Goal: Task Accomplishment & Management: Complete application form

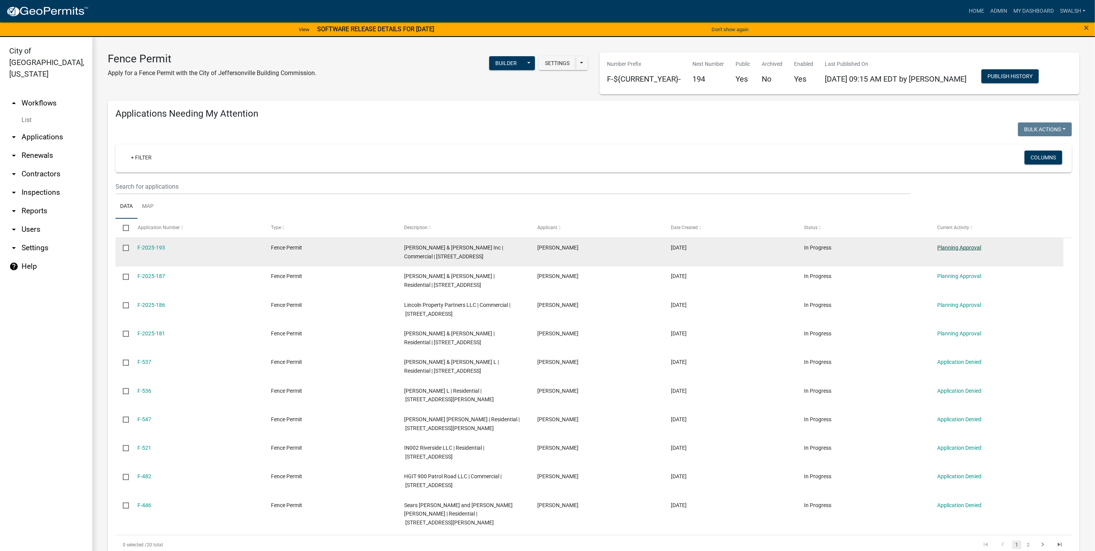
click at [962, 251] on link "Planning Approval" at bounding box center [960, 247] width 44 height 6
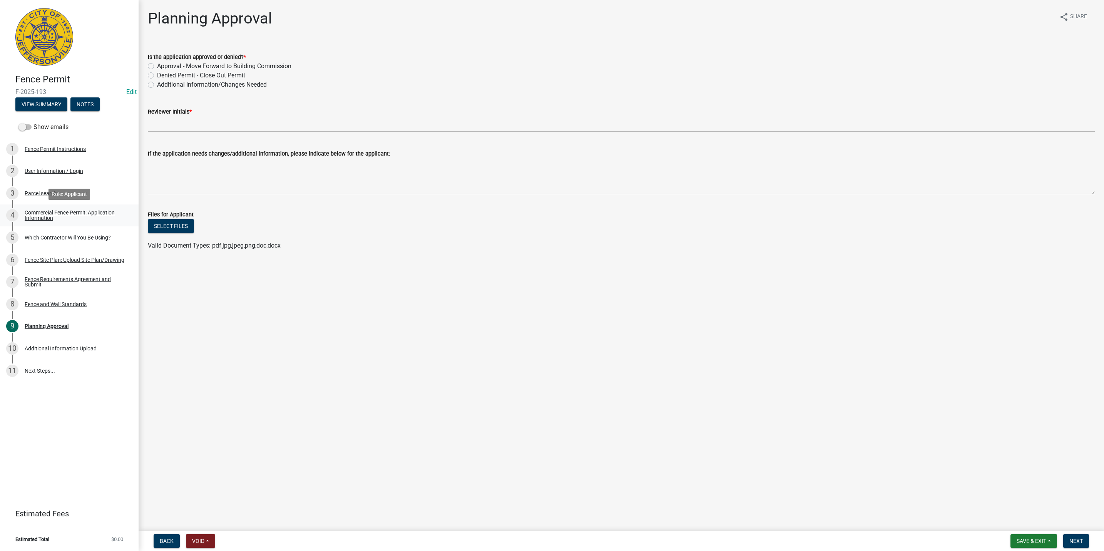
click at [91, 212] on div "Commercial Fence Permit: Application Information" at bounding box center [76, 215] width 102 height 11
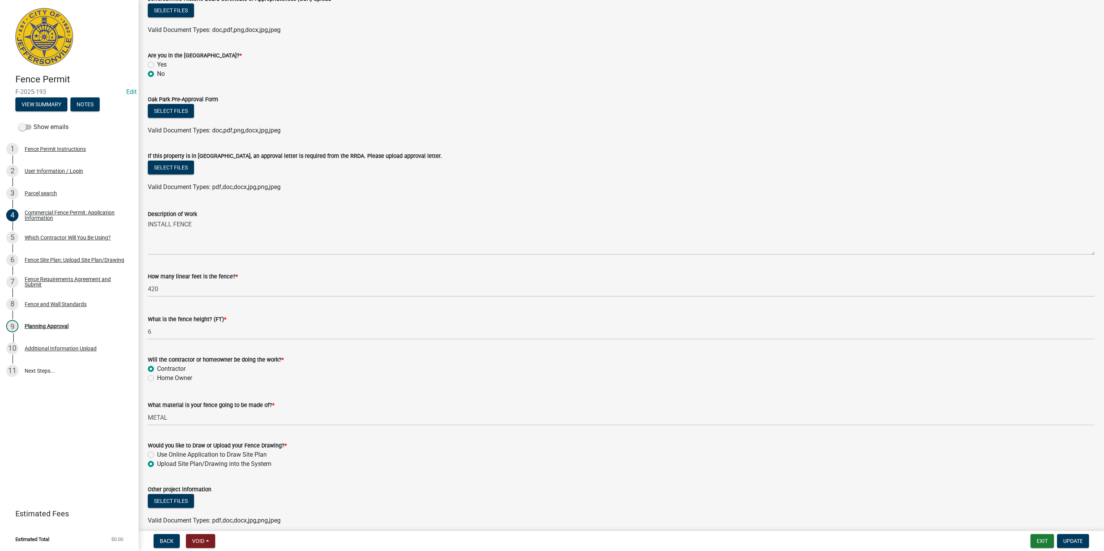
scroll to position [481, 0]
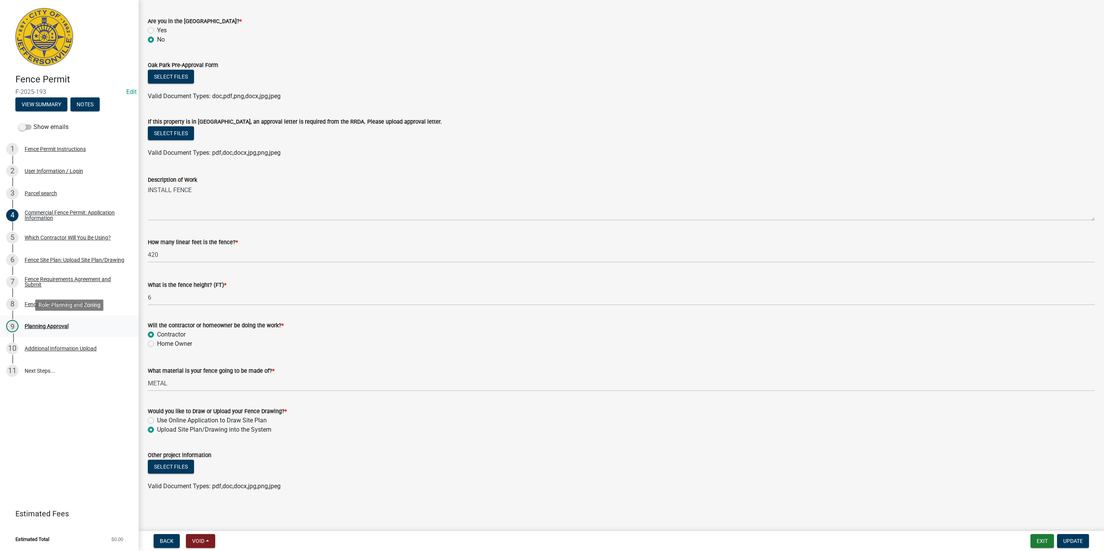
click at [73, 320] on div "9 Planning Approval" at bounding box center [66, 326] width 120 height 12
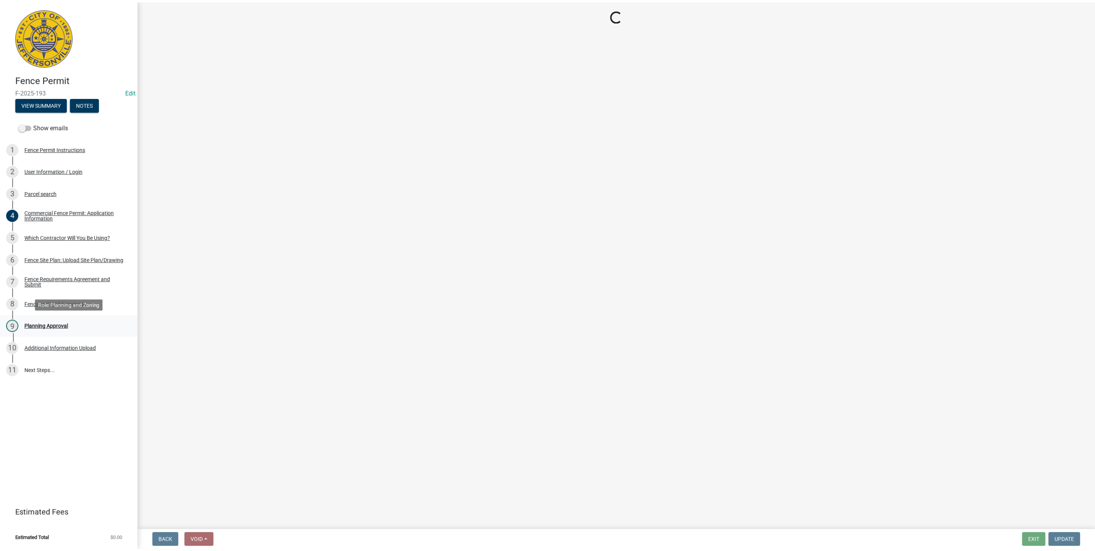
scroll to position [0, 0]
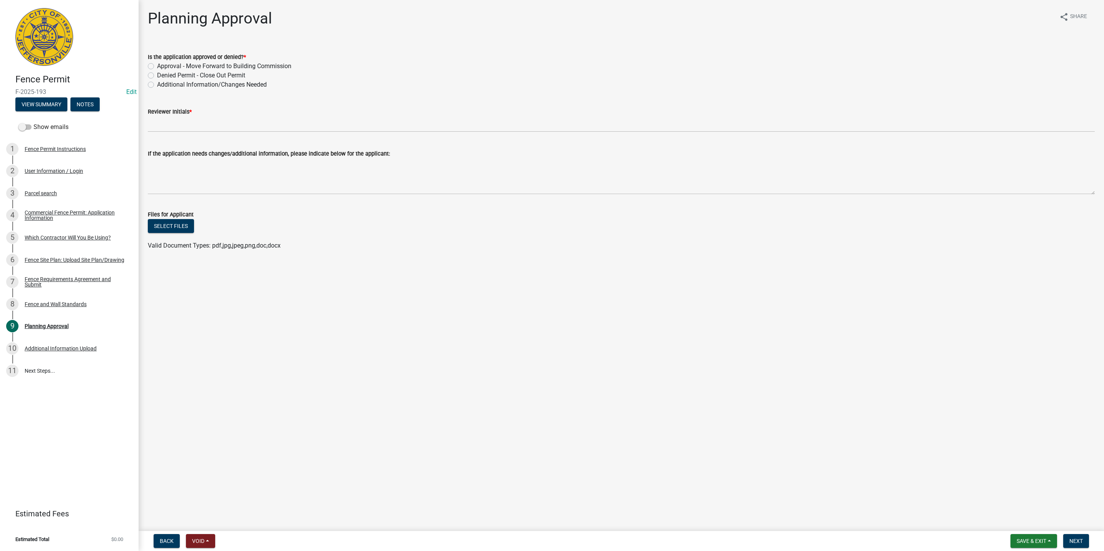
click at [173, 533] on nav "Back Void Withdraw Lock Expire Void Save & Exit Save Save & Exit Next" at bounding box center [621, 541] width 965 height 20
drag, startPoint x: 173, startPoint y: 533, endPoint x: 170, endPoint y: 539, distance: 7.2
click at [172, 533] on nav "Back Void Withdraw Lock Expire Void Save & Exit Save Save & Exit Next" at bounding box center [621, 541] width 965 height 20
click at [171, 538] on span "Back" at bounding box center [167, 541] width 14 height 6
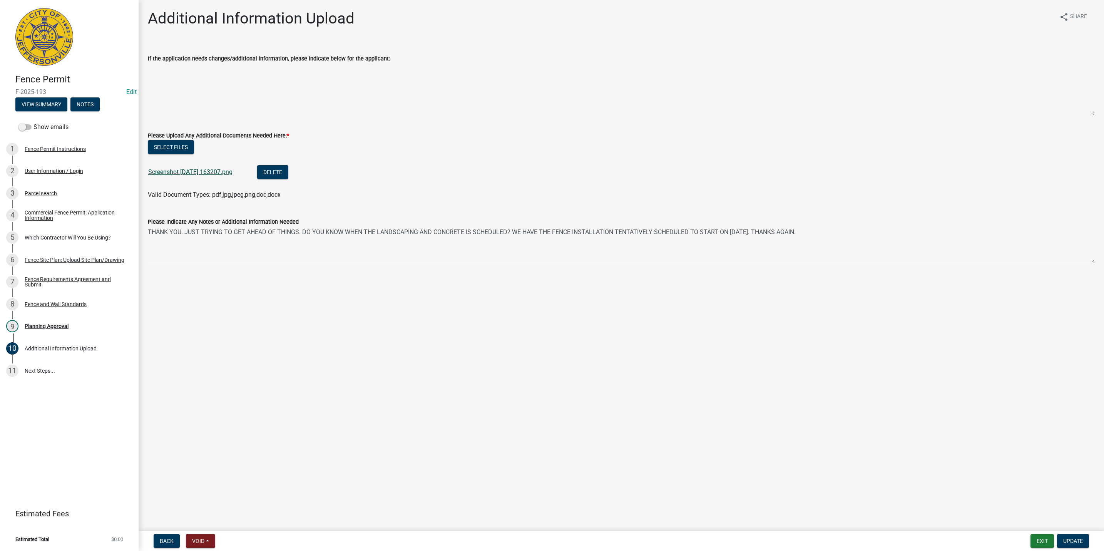
click at [214, 170] on link "Screenshot 2025-10-07 163207.png" at bounding box center [190, 171] width 84 height 7
click at [1040, 550] on html "Internet Explorer does NOT work with GeoPermits. Get a new browser for more sec…" at bounding box center [552, 275] width 1104 height 551
click at [1037, 547] on button "Exit" at bounding box center [1041, 541] width 23 height 14
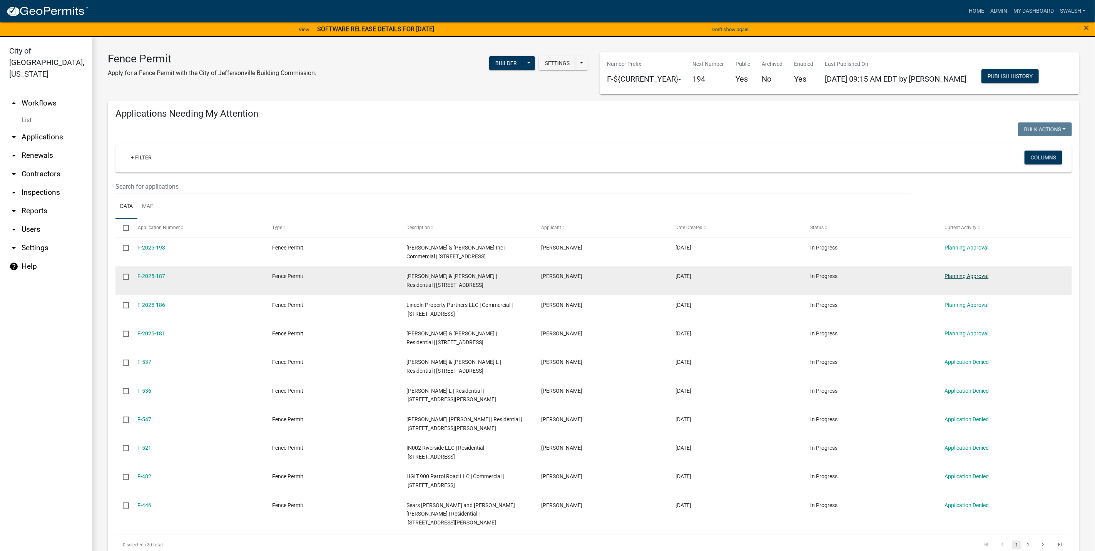
click at [972, 273] on link "Planning Approval" at bounding box center [967, 276] width 44 height 6
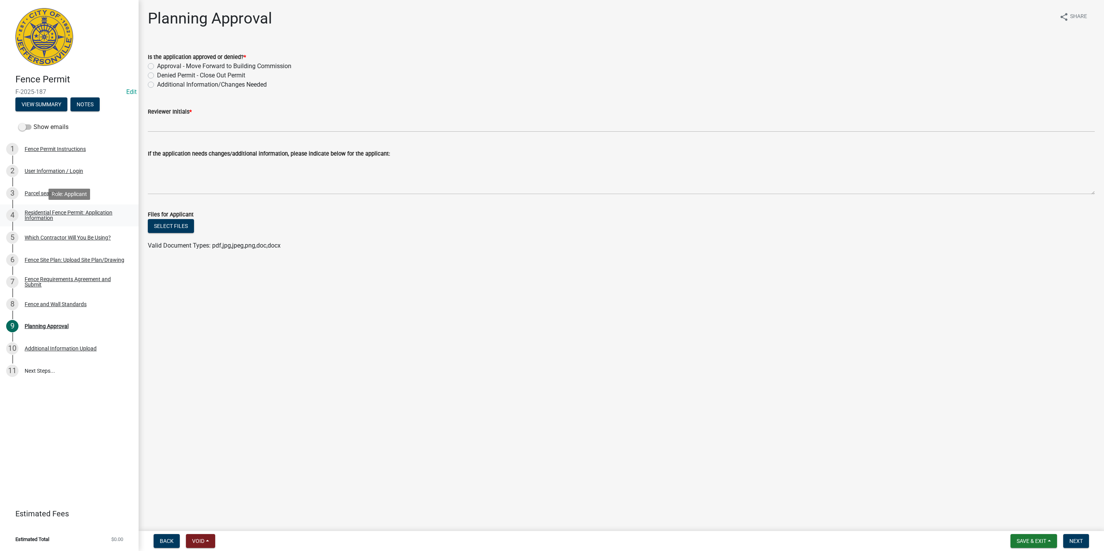
click at [89, 212] on div "Residential Fence Permit: Application Information" at bounding box center [76, 215] width 102 height 11
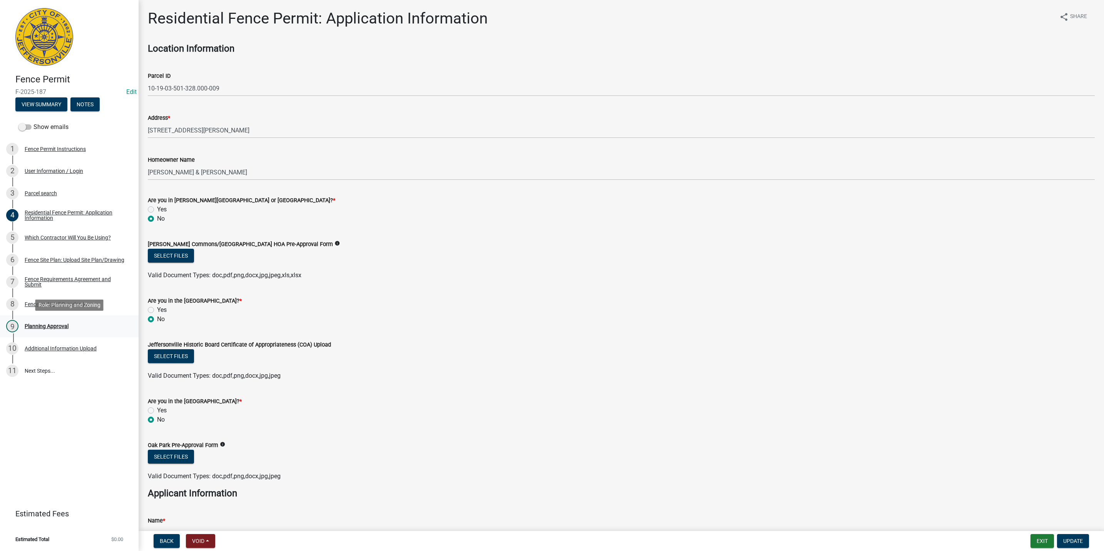
click at [90, 333] on link "9 Planning Approval" at bounding box center [69, 326] width 139 height 22
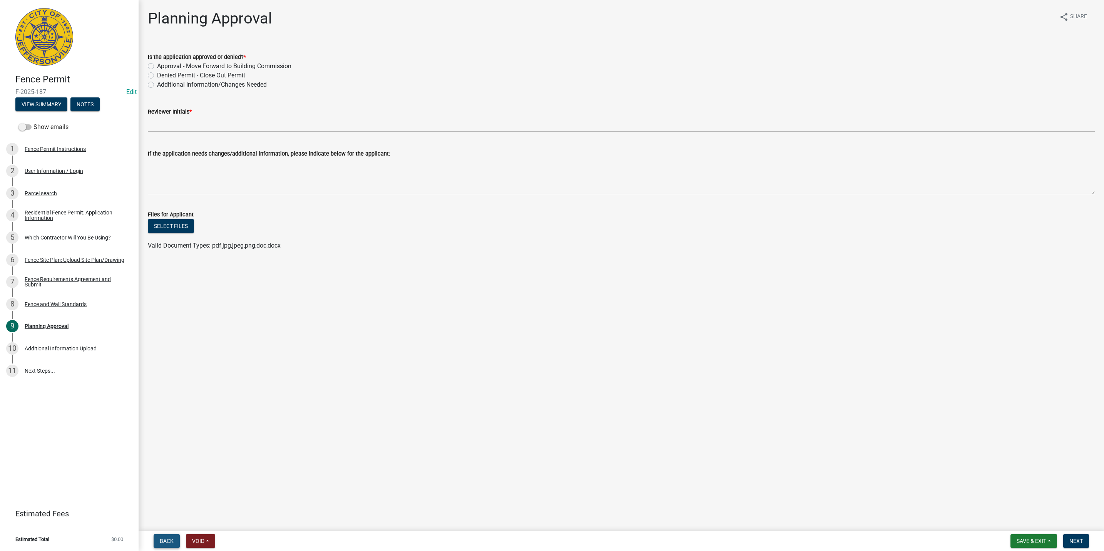
click at [167, 545] on button "Back" at bounding box center [167, 541] width 26 height 14
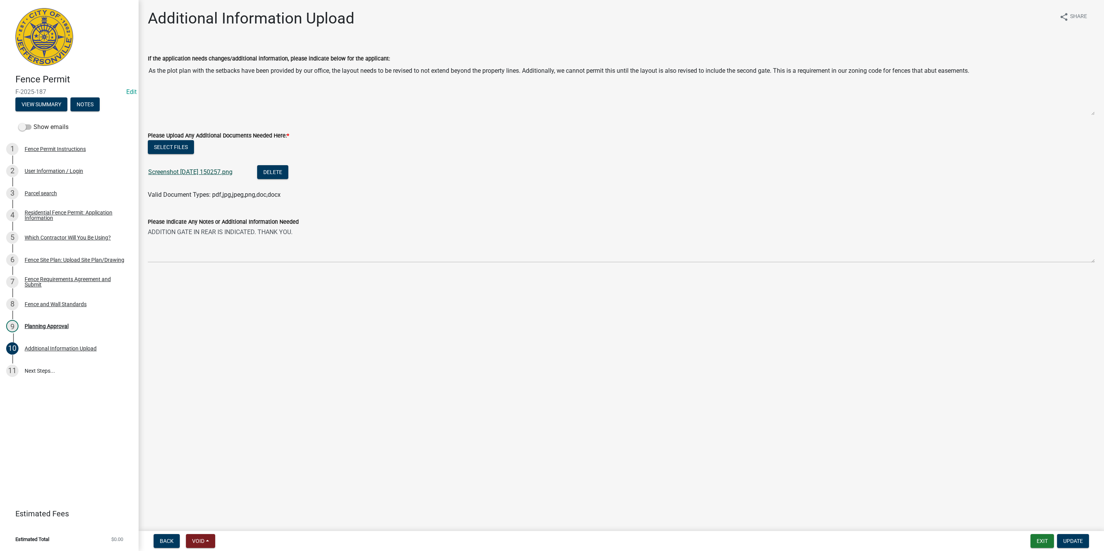
click at [227, 171] on link "Screenshot 2025-10-07 150257.png" at bounding box center [190, 171] width 84 height 7
click at [1075, 543] on span "Update" at bounding box center [1073, 541] width 20 height 6
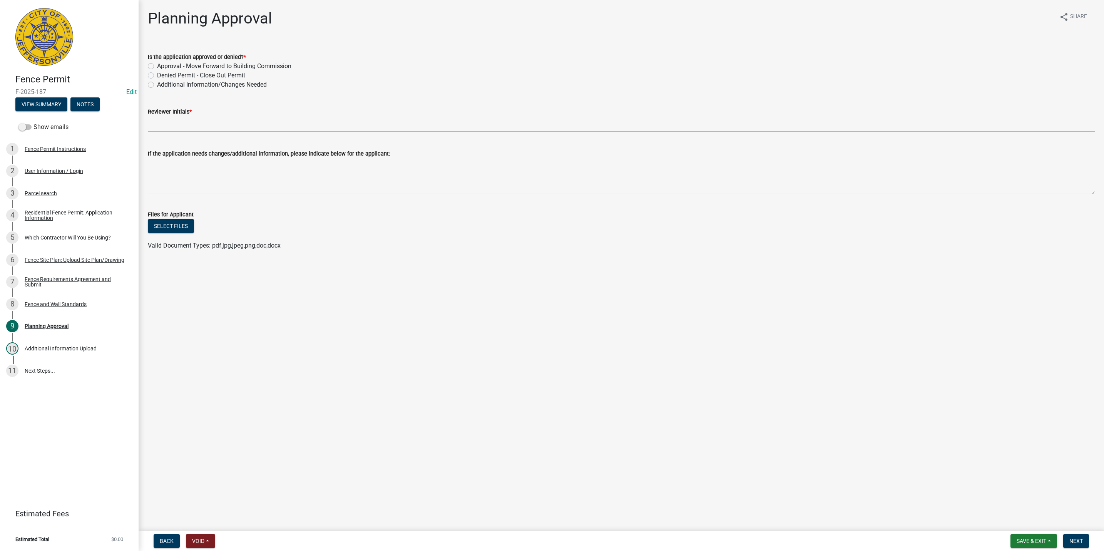
click at [157, 66] on label "Approval - Move Forward to Building Commission" at bounding box center [224, 66] width 134 height 9
click at [157, 66] on input "Approval - Move Forward to Building Commission" at bounding box center [159, 64] width 5 height 5
radio input "true"
drag, startPoint x: 181, startPoint y: 116, endPoint x: 180, endPoint y: 120, distance: 4.4
click at [181, 116] on div "Reviewer Initials *" at bounding box center [621, 111] width 947 height 9
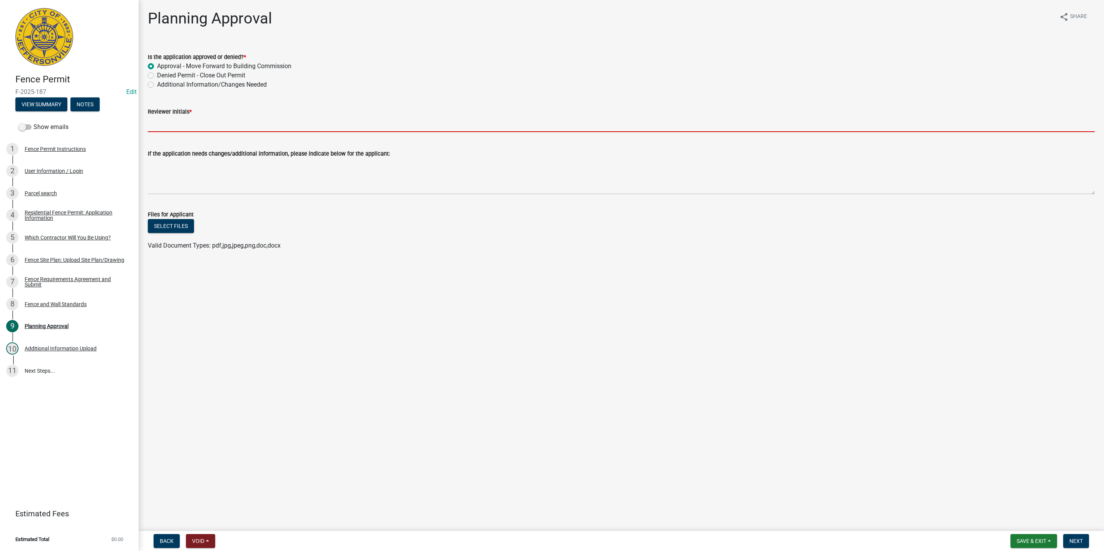
click at [180, 120] on input "Reviewer Initials *" at bounding box center [621, 124] width 947 height 16
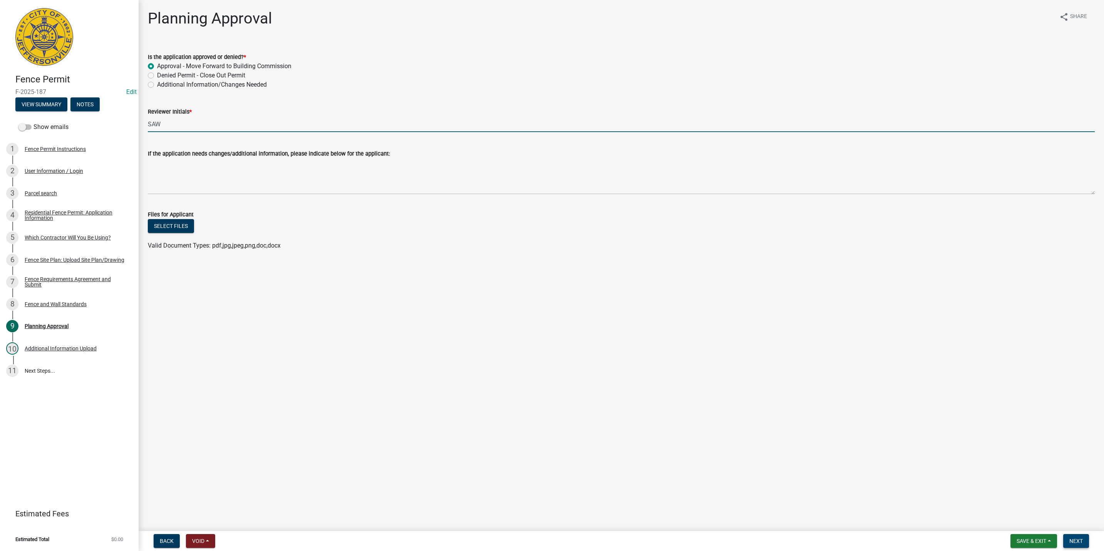
type input "SAW"
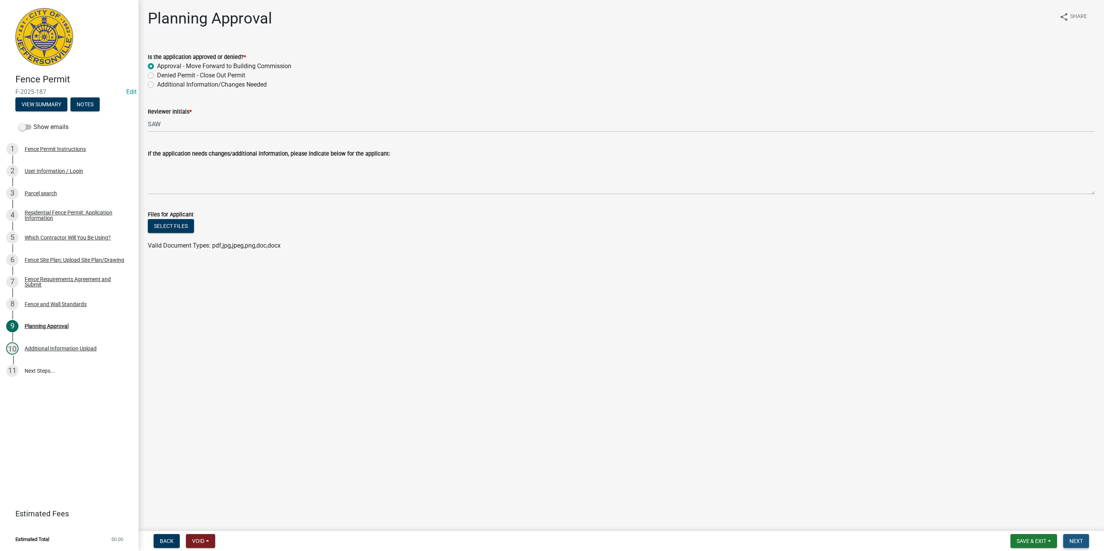
click at [1081, 535] on button "Next" at bounding box center [1076, 541] width 26 height 14
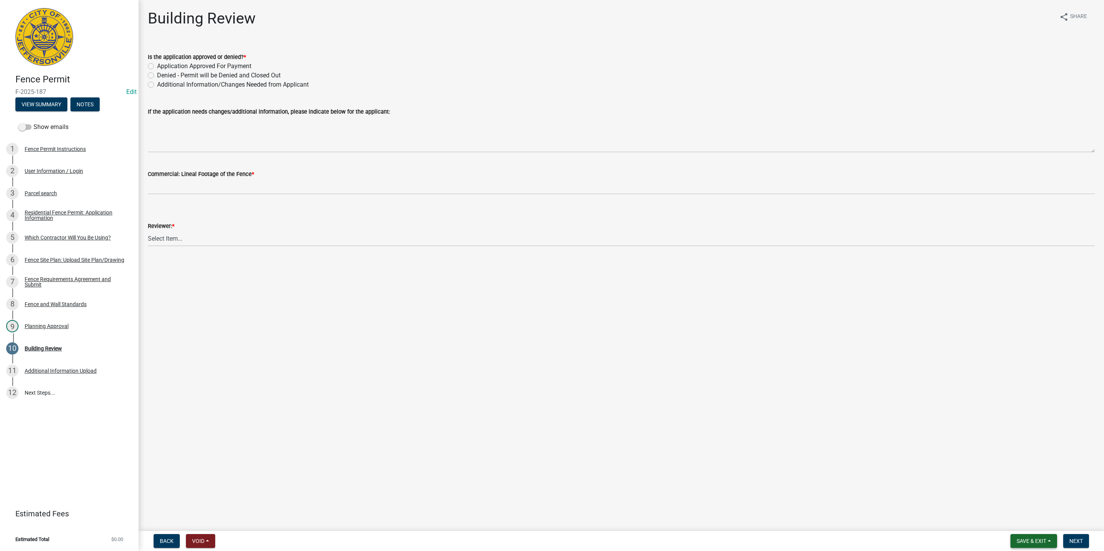
click at [1031, 540] on span "Save & Exit" at bounding box center [1031, 541] width 30 height 6
click at [1025, 518] on button "Save & Exit" at bounding box center [1026, 521] width 62 height 18
